Goal: Information Seeking & Learning: Find specific fact

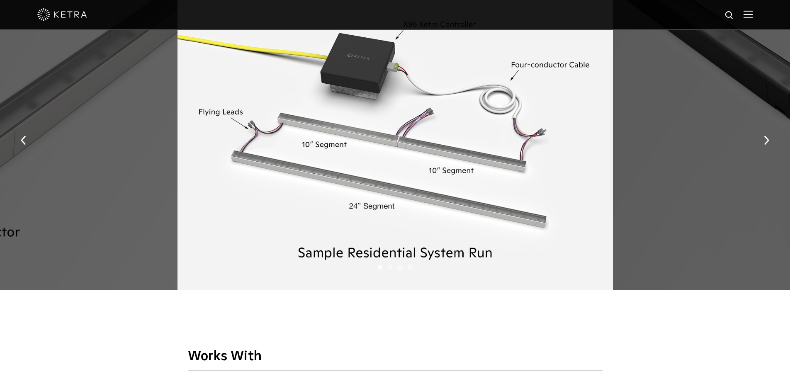
scroll to position [1161, 0]
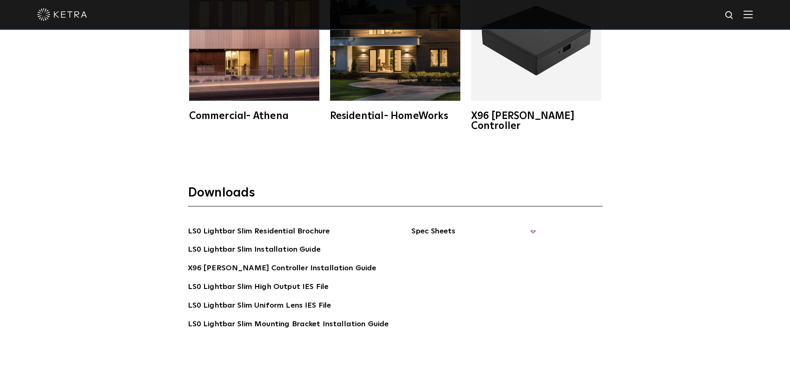
scroll to position [1492, 0]
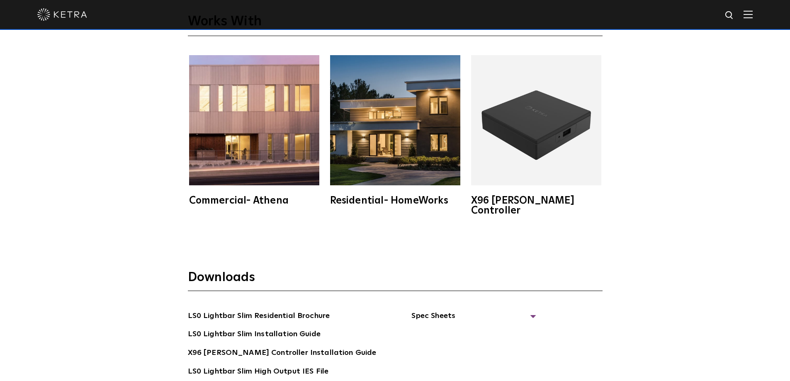
click at [545, 159] on img at bounding box center [536, 120] width 130 height 130
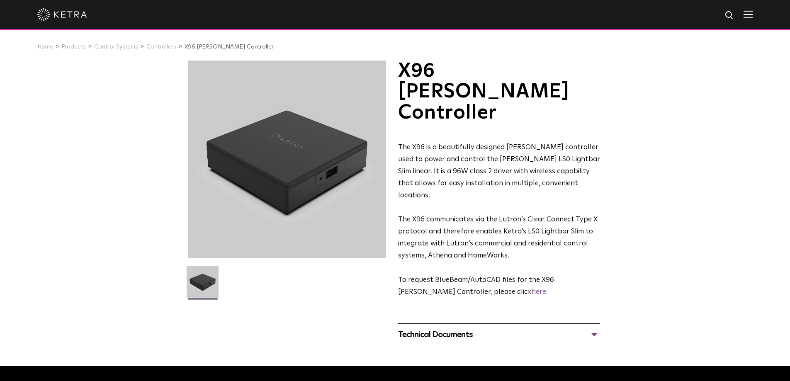
click at [444, 328] on div "Technical Documents" at bounding box center [499, 334] width 202 height 13
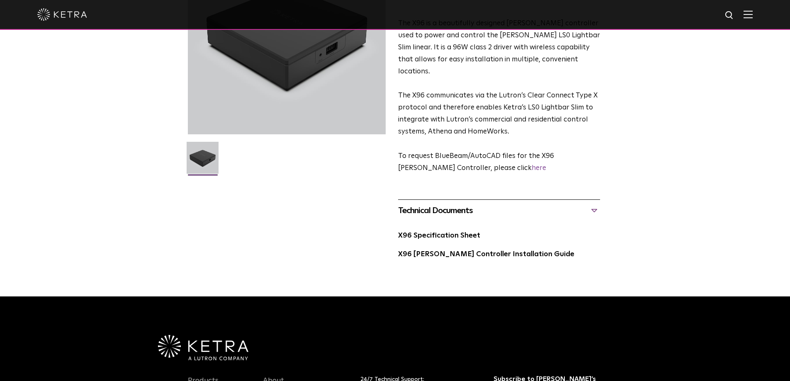
scroll to position [124, 0]
click at [439, 232] on link "X96 Specification Sheet" at bounding box center [439, 235] width 82 height 7
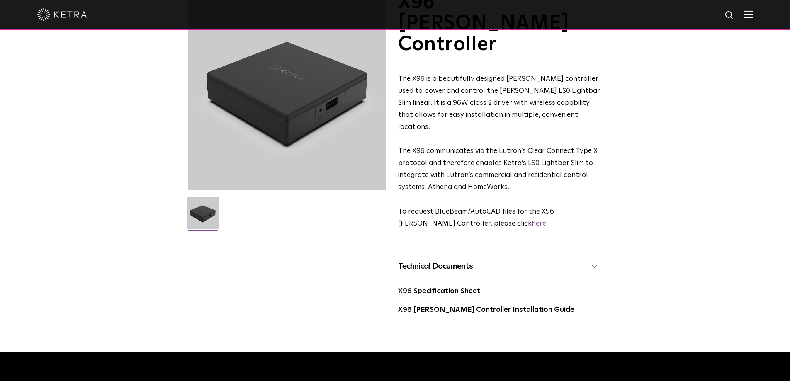
scroll to position [0, 0]
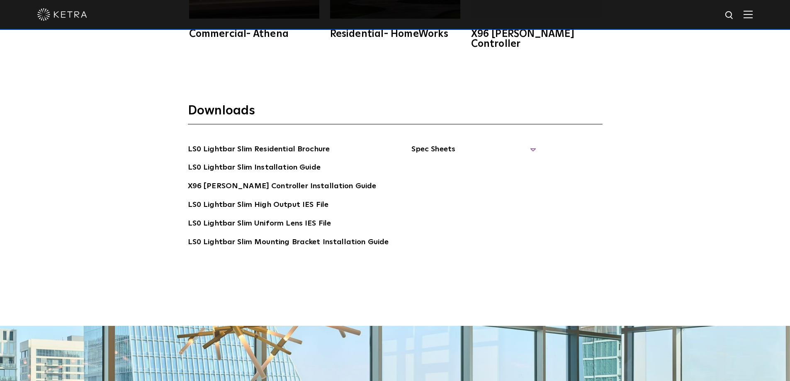
scroll to position [1658, 0]
drag, startPoint x: 435, startPoint y: 137, endPoint x: 444, endPoint y: 162, distance: 27.0
click at [435, 144] on span "Spec Sheets" at bounding box center [473, 153] width 124 height 18
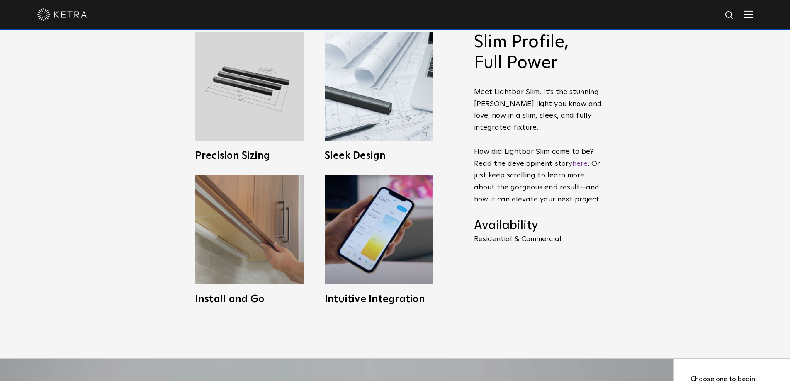
scroll to position [332, 0]
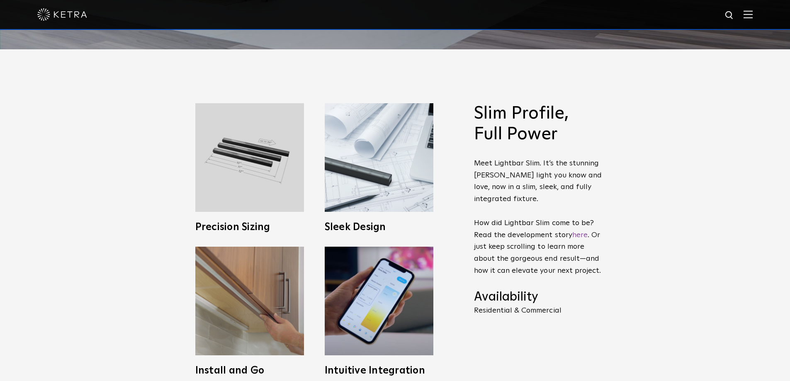
click at [735, 13] on img at bounding box center [729, 15] width 10 height 10
type input "ip65"
click at [703, 9] on button "Search" at bounding box center [709, 15] width 12 height 12
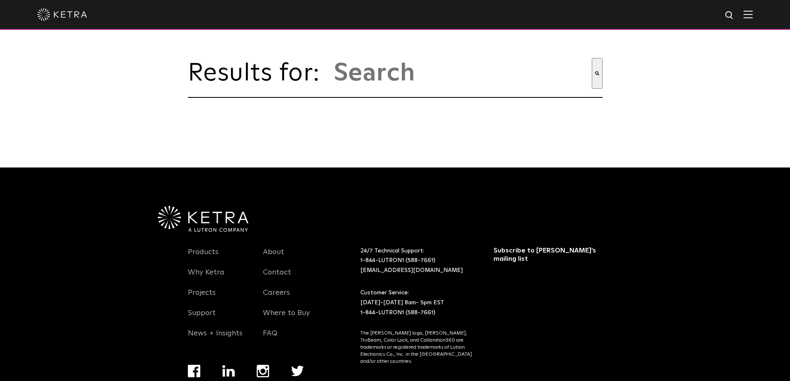
type input "ip65"
